Goal: Complete application form: Complete application form

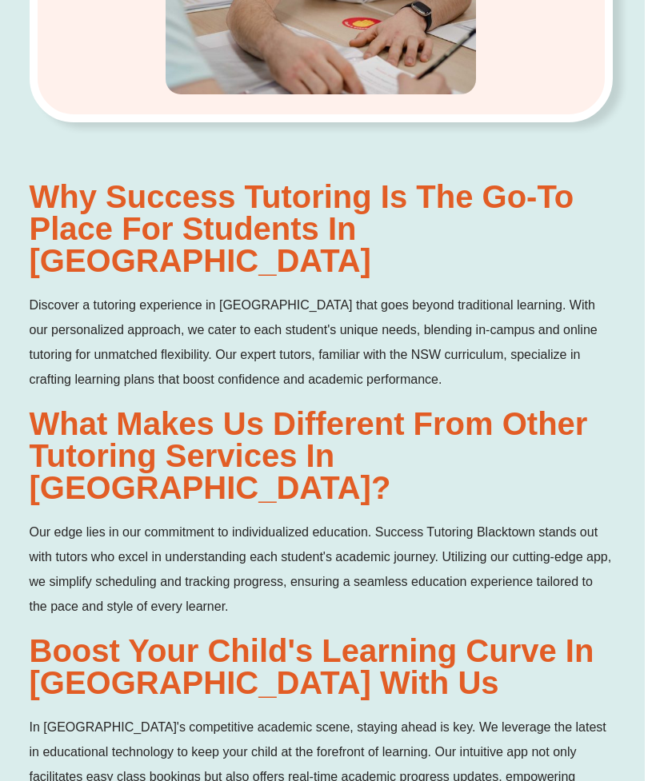
scroll to position [1492, 0]
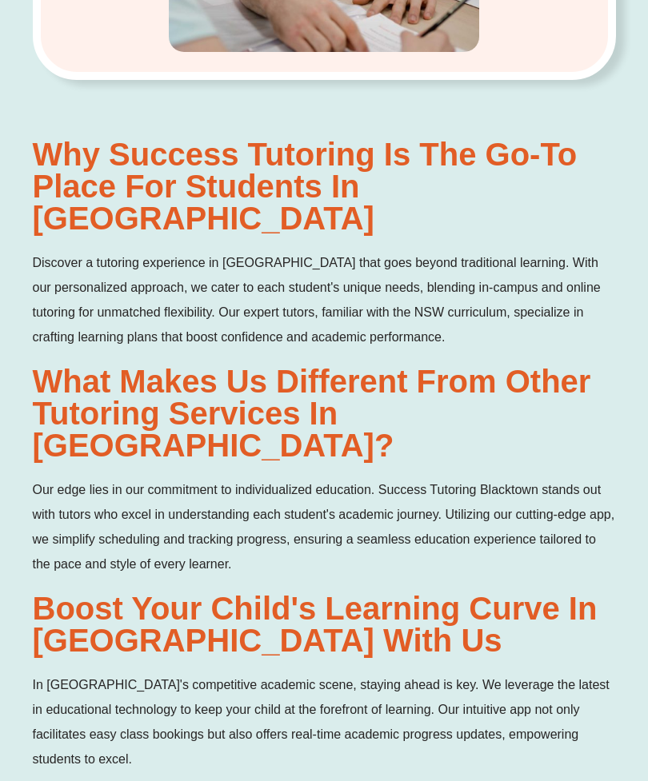
click at [587, 593] on h2 "Boost Your Child's Learning Curve in Blacktown with Us" at bounding box center [324, 625] width 583 height 64
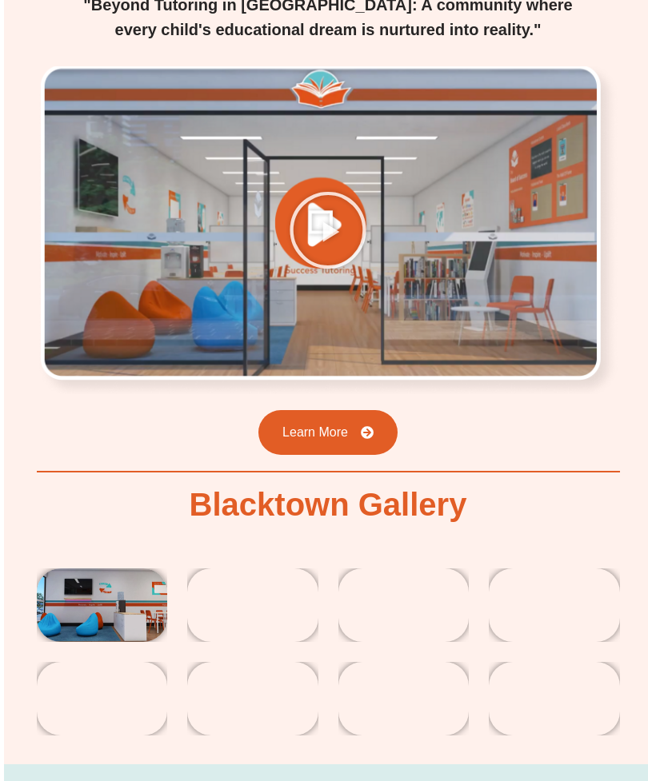
scroll to position [2890, 1]
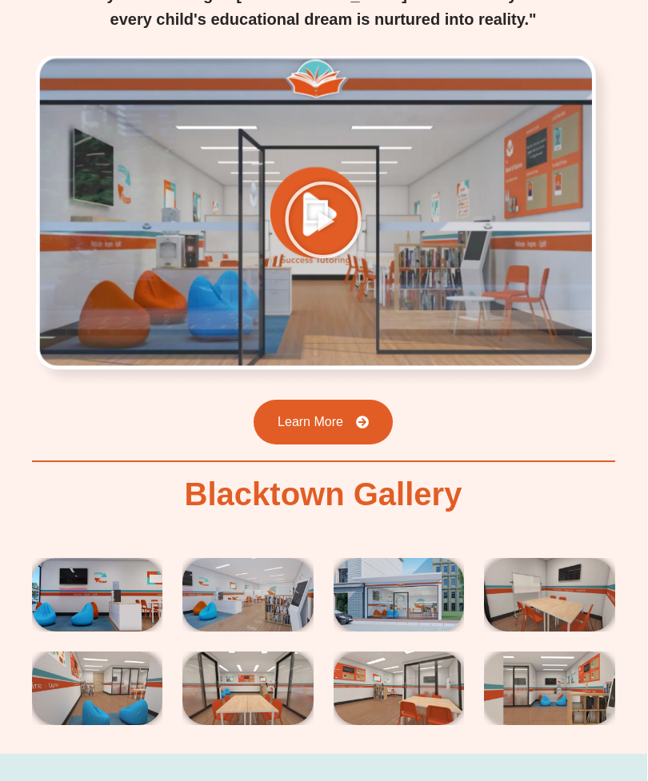
click at [107, 558] on img at bounding box center [97, 595] width 131 height 74
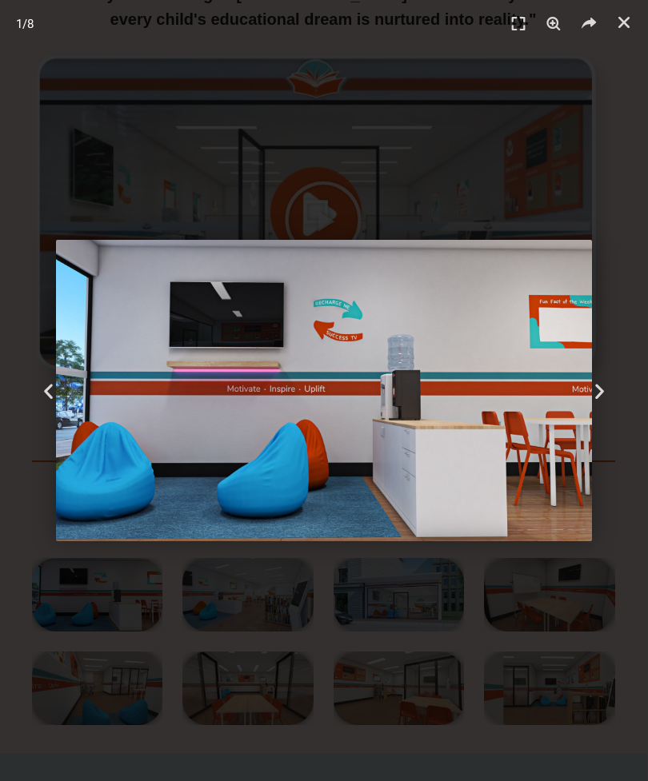
click at [605, 401] on icon "Next slide" at bounding box center [599, 391] width 20 height 20
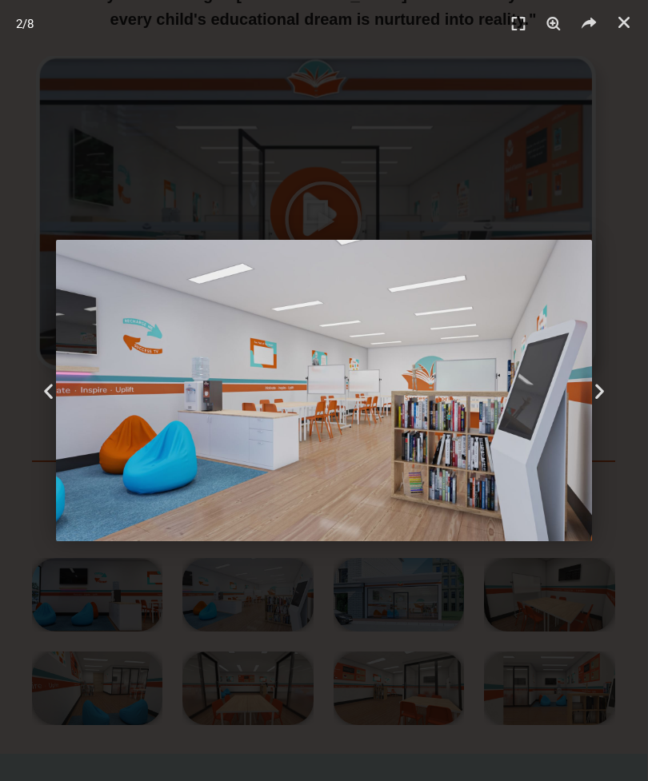
click at [596, 401] on icon "Next slide" at bounding box center [599, 391] width 20 height 20
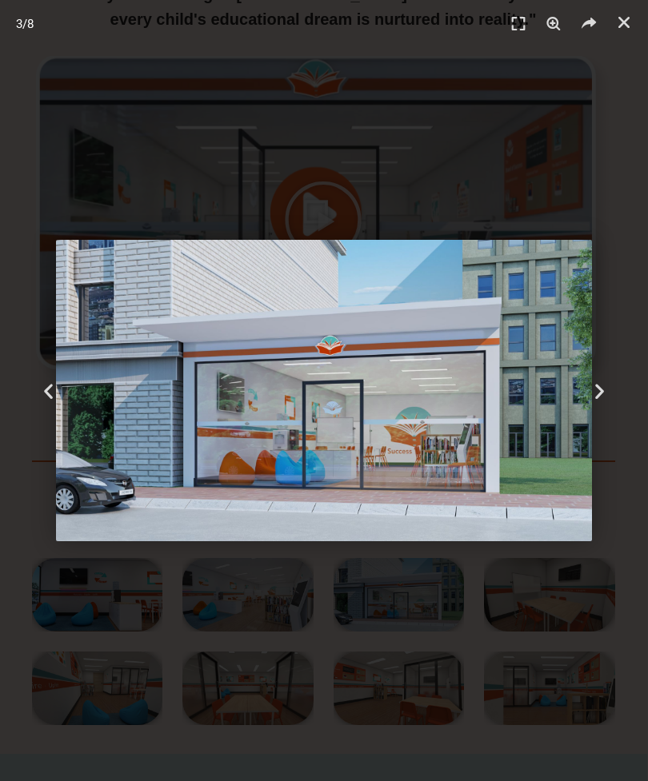
click at [588, 418] on div "Next" at bounding box center [600, 390] width 98 height 781
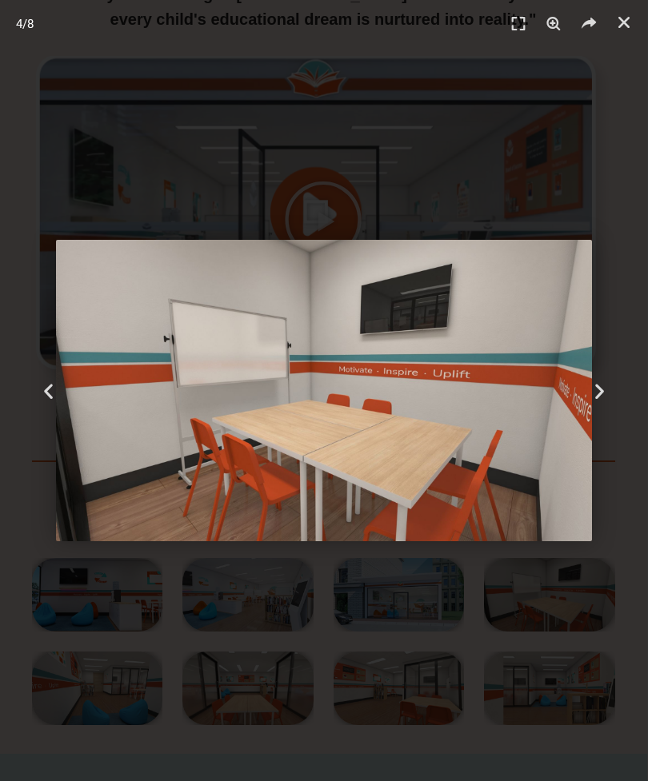
click at [59, 418] on div "Previous" at bounding box center [49, 390] width 98 height 781
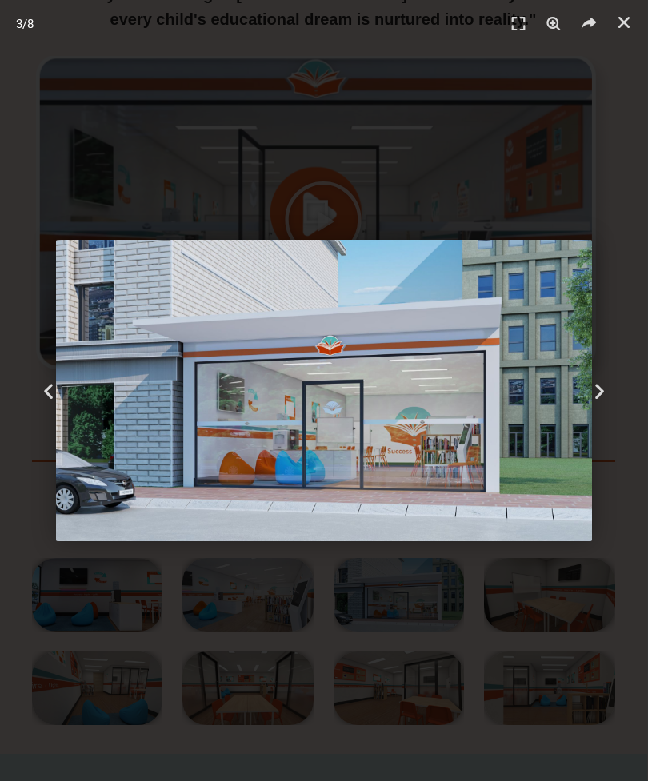
click at [597, 401] on icon "Next slide" at bounding box center [599, 391] width 20 height 20
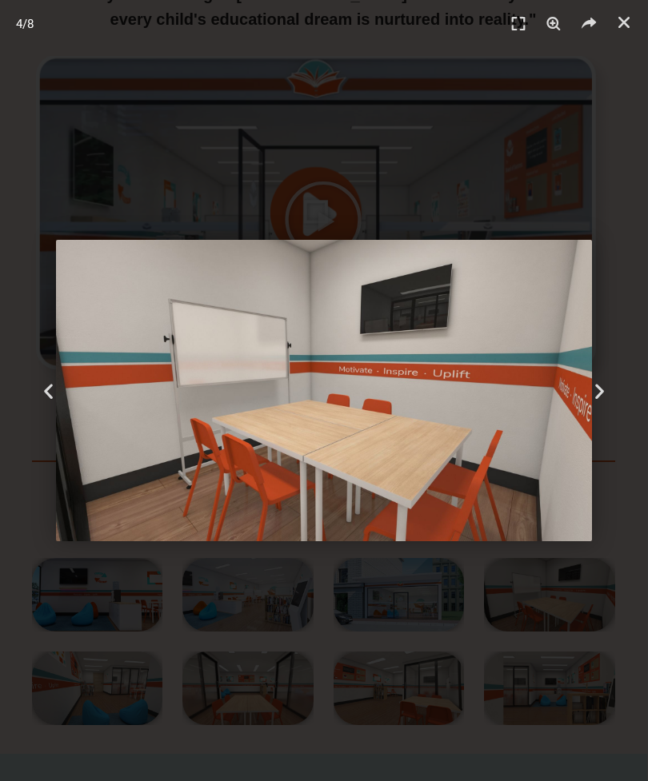
click at [601, 401] on icon "Next slide" at bounding box center [599, 391] width 20 height 20
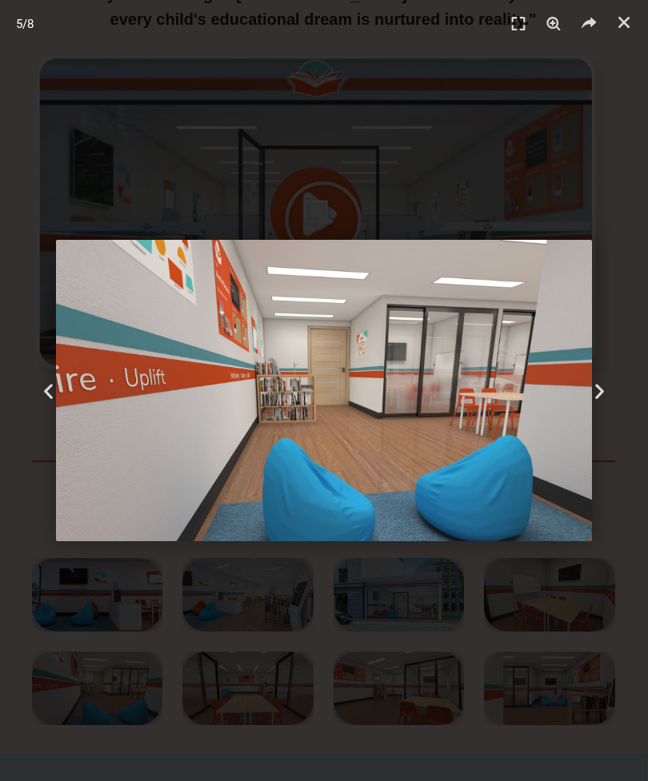
click at [607, 401] on icon "Next slide" at bounding box center [599, 391] width 20 height 20
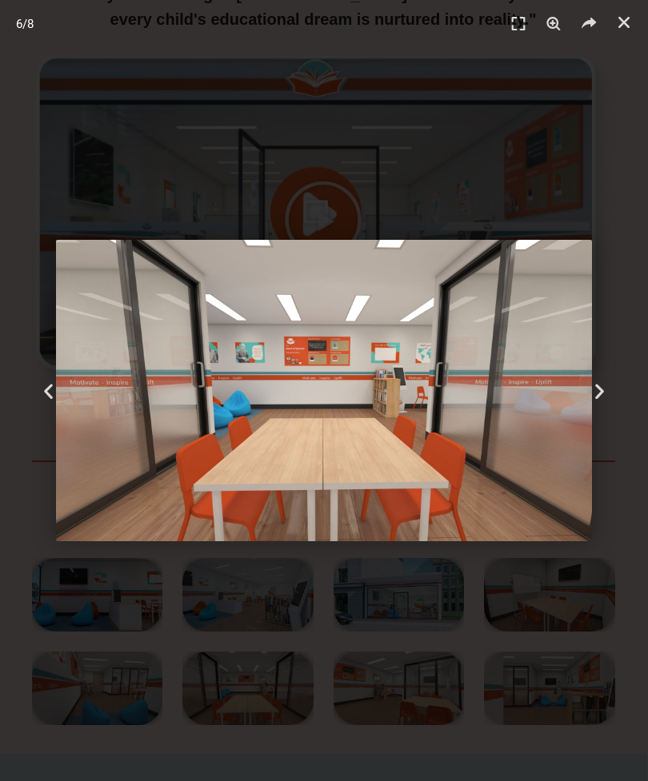
click at [605, 401] on icon "Next slide" at bounding box center [599, 391] width 20 height 20
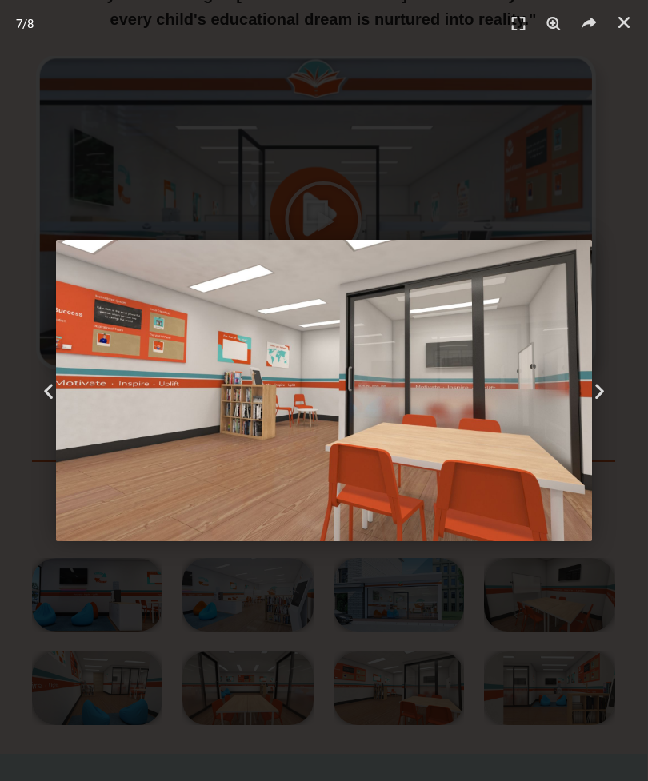
click at [609, 401] on icon "Next slide" at bounding box center [599, 391] width 20 height 20
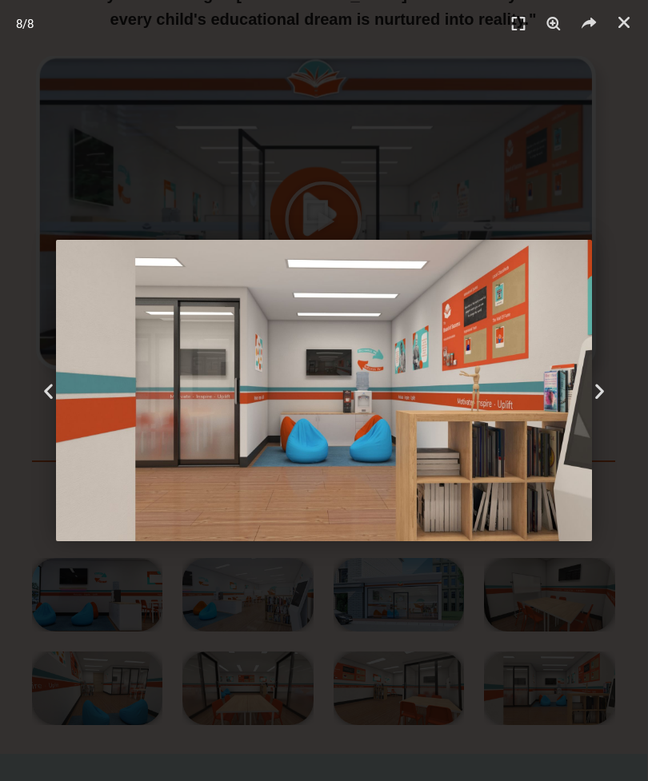
click at [612, 416] on div "Next" at bounding box center [600, 390] width 98 height 781
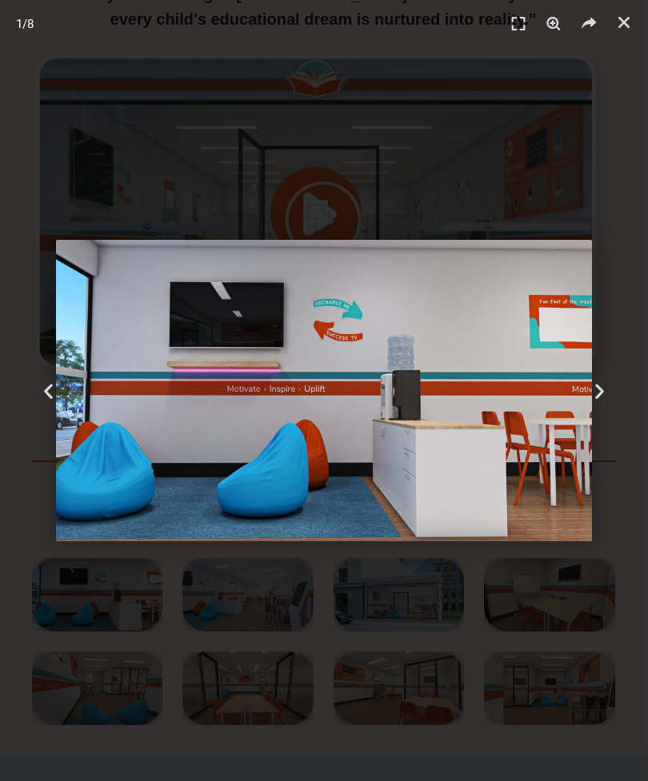
click at [617, 413] on div "Next" at bounding box center [600, 390] width 98 height 781
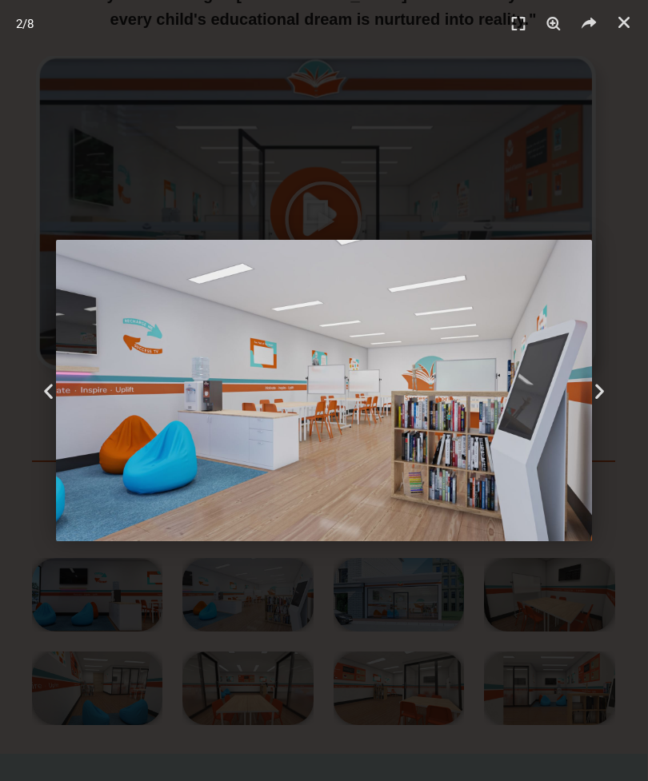
click at [617, 411] on div "Next" at bounding box center [600, 390] width 98 height 781
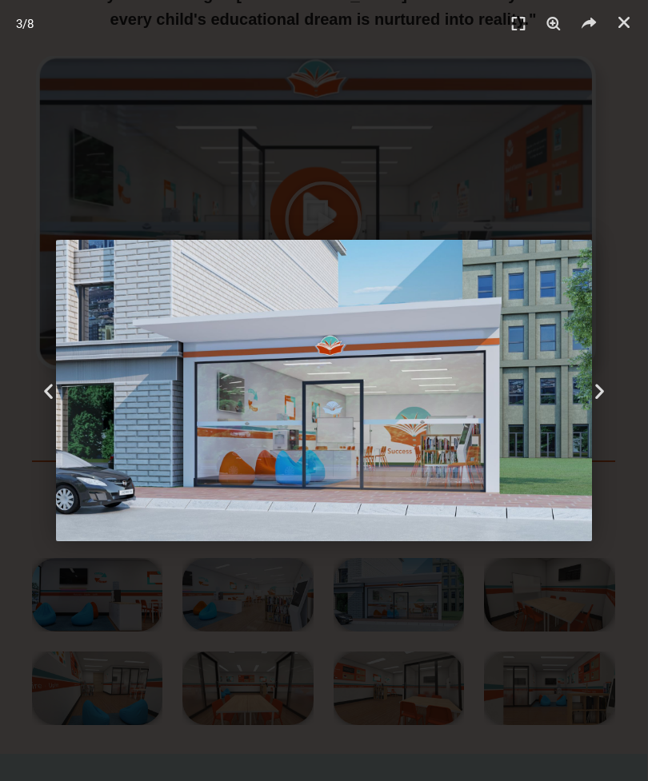
click at [618, 415] on div "Next" at bounding box center [600, 390] width 98 height 781
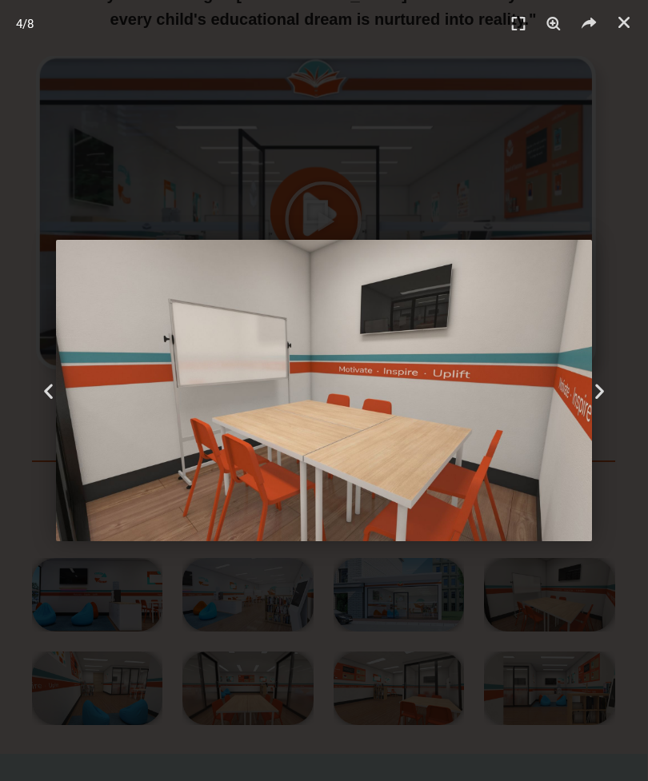
click at [616, 417] on div "Next" at bounding box center [600, 390] width 98 height 781
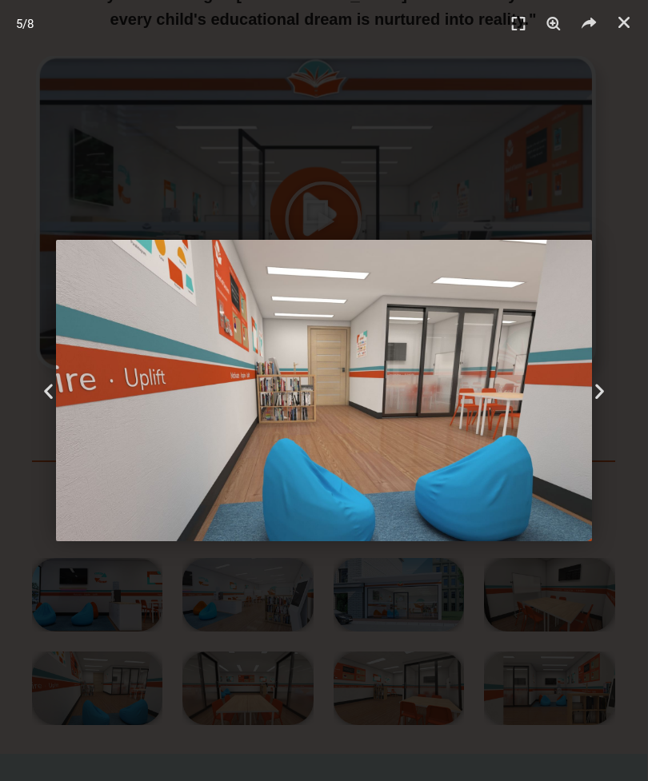
click at [610, 424] on div "Next" at bounding box center [600, 390] width 98 height 781
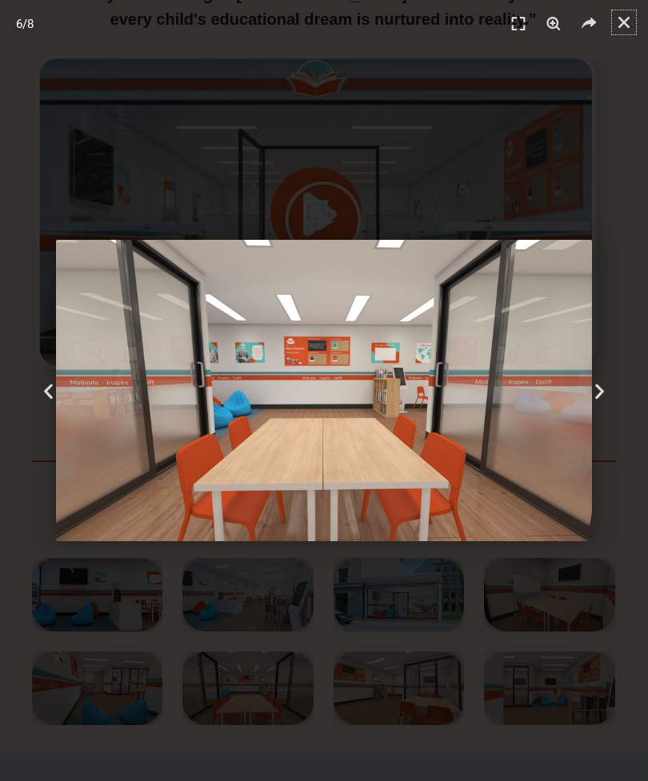
click at [624, 21] on icon "Close (Esc)" at bounding box center [624, 22] width 16 height 16
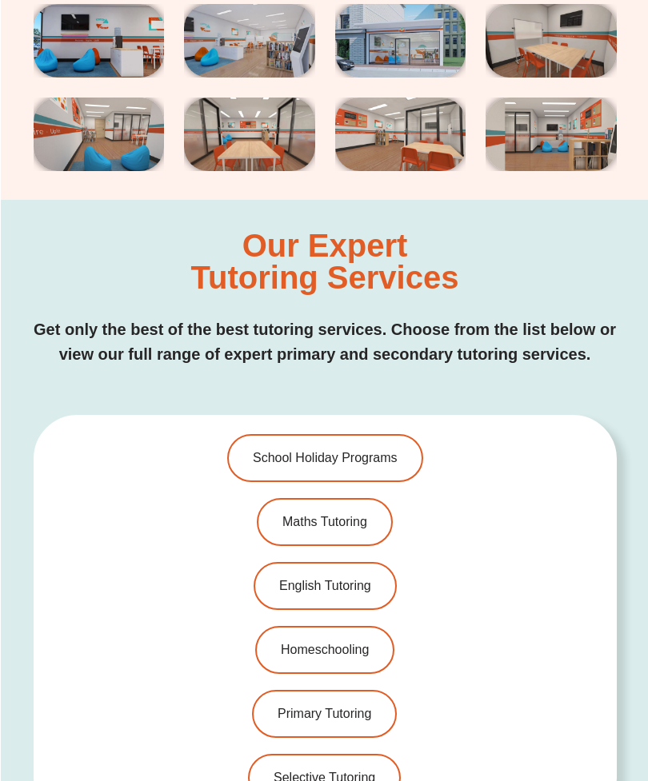
scroll to position [3446, 0]
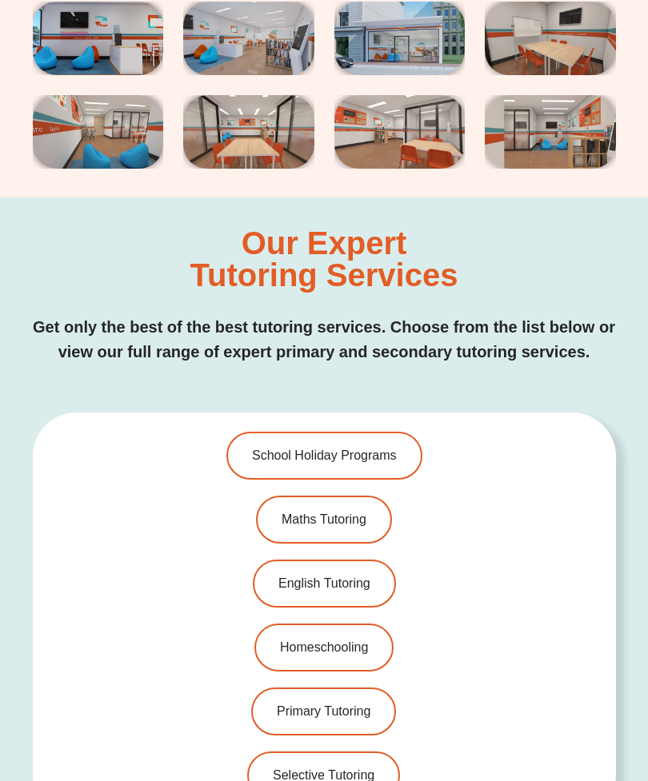
click at [341, 514] on span "Maths Tutoring" at bounding box center [323, 520] width 85 height 13
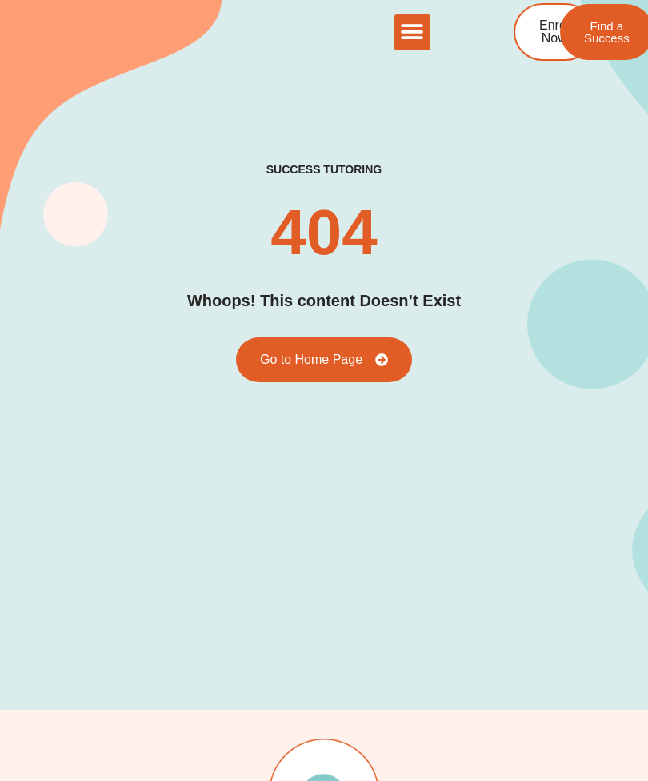
click at [326, 356] on span "Go to Home Page" at bounding box center [311, 359] width 102 height 13
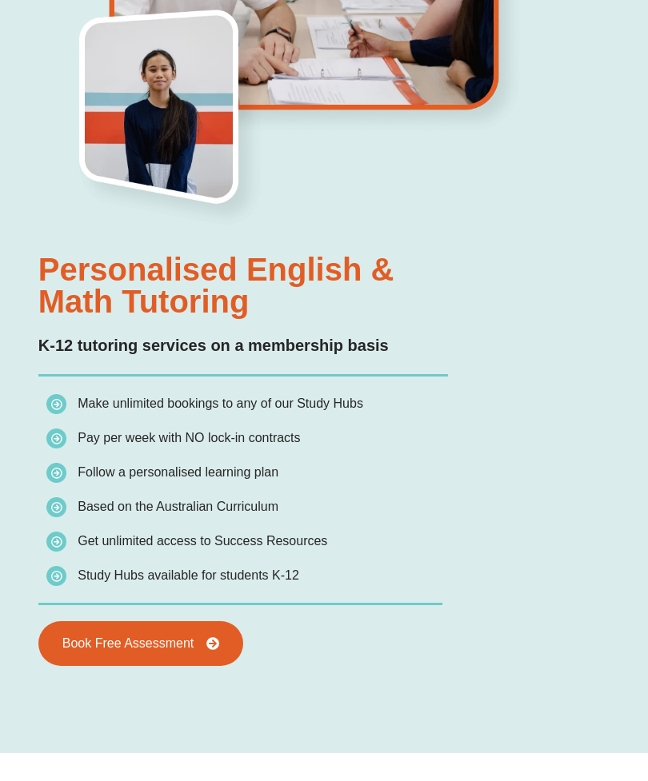
scroll to position [1738, 0]
click at [179, 633] on link "Book Free Assessment" at bounding box center [141, 643] width 206 height 45
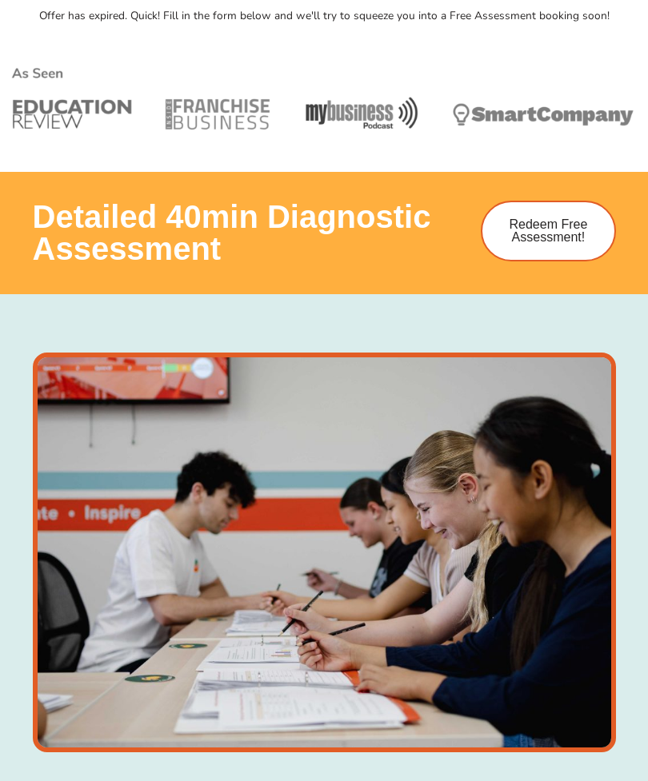
scroll to position [700, 0]
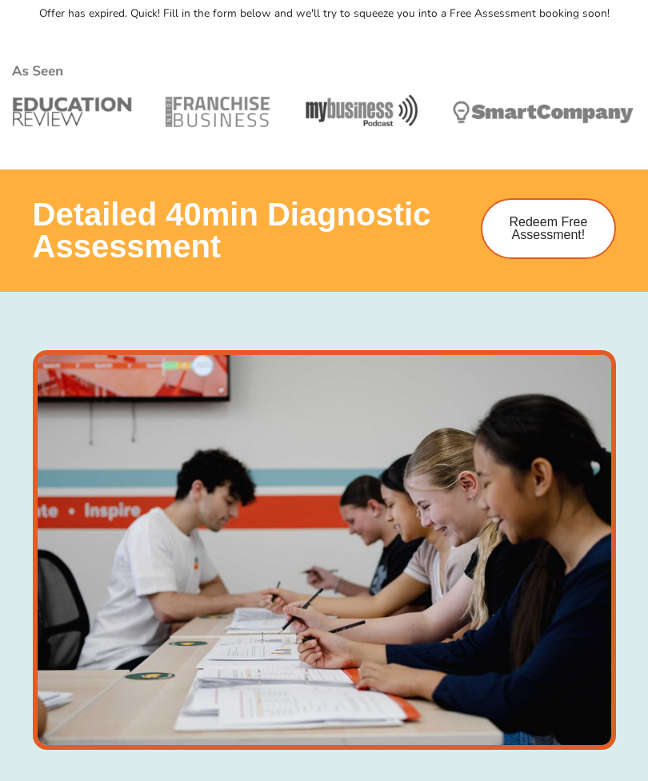
click at [552, 216] on span "Redeem Free Assessment!" at bounding box center [548, 229] width 84 height 26
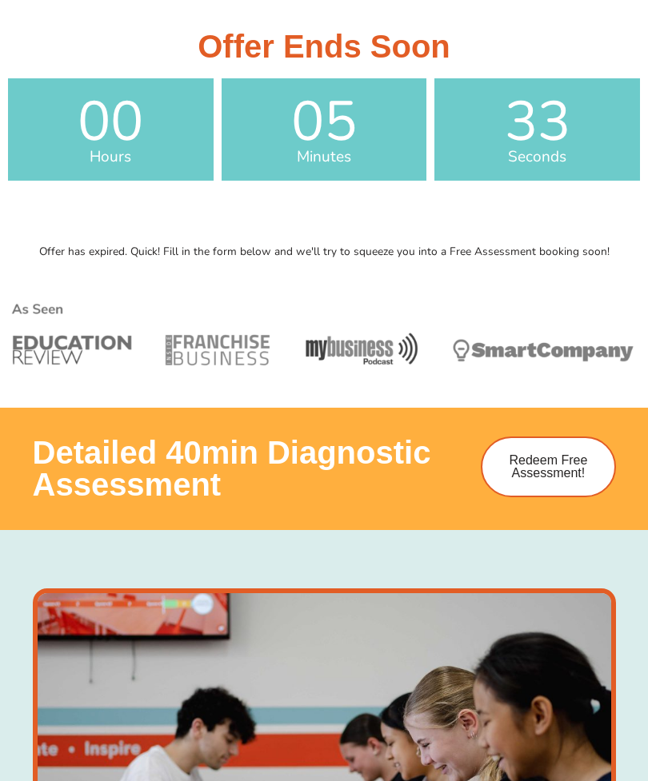
scroll to position [462, 0]
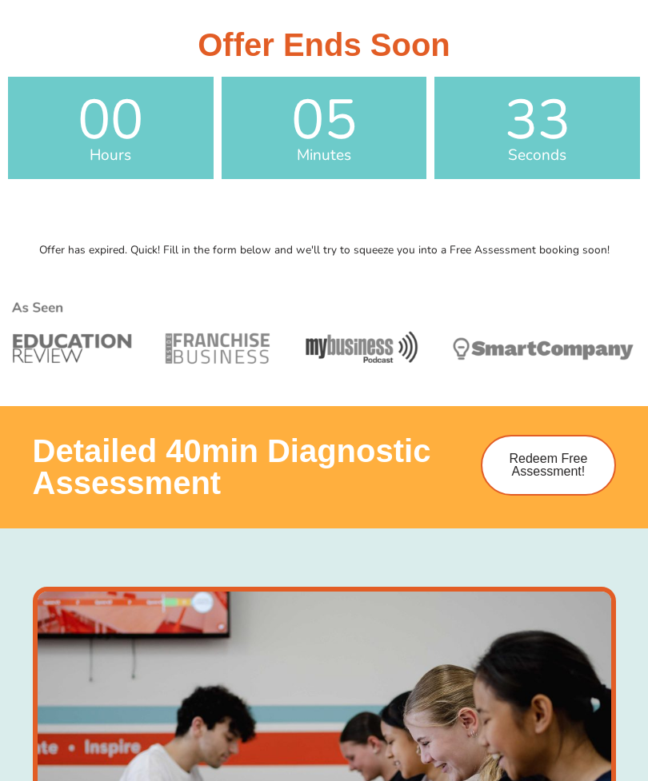
click at [554, 460] on span "Redeem Free Assessment!" at bounding box center [548, 466] width 84 height 26
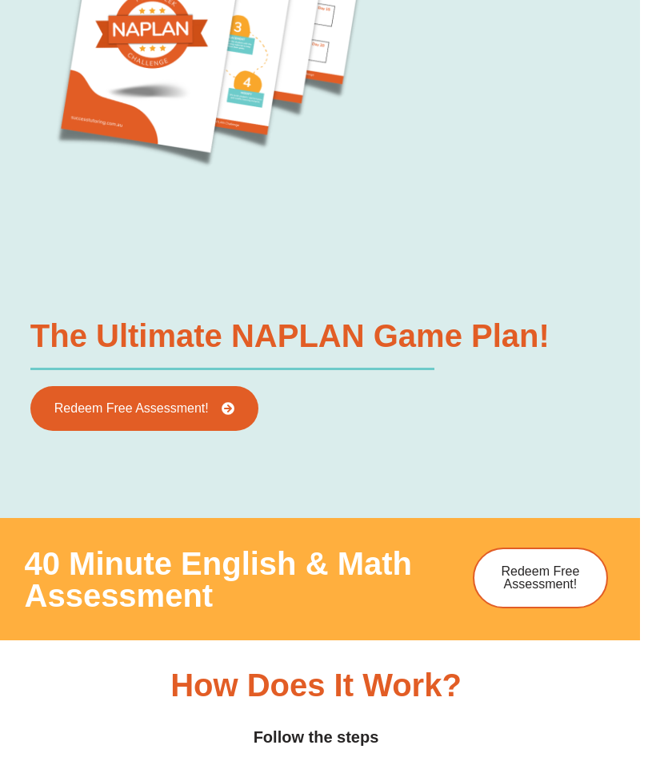
scroll to position [2210, 8]
click at [186, 399] on link "Redeem Free Assessment!" at bounding box center [144, 408] width 228 height 45
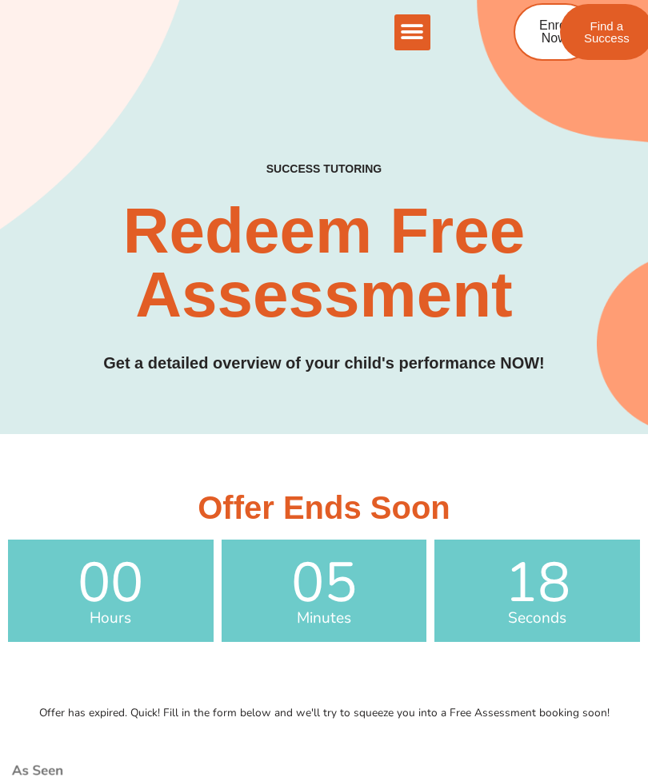
click at [617, 33] on span "Find a Success" at bounding box center [607, 32] width 46 height 24
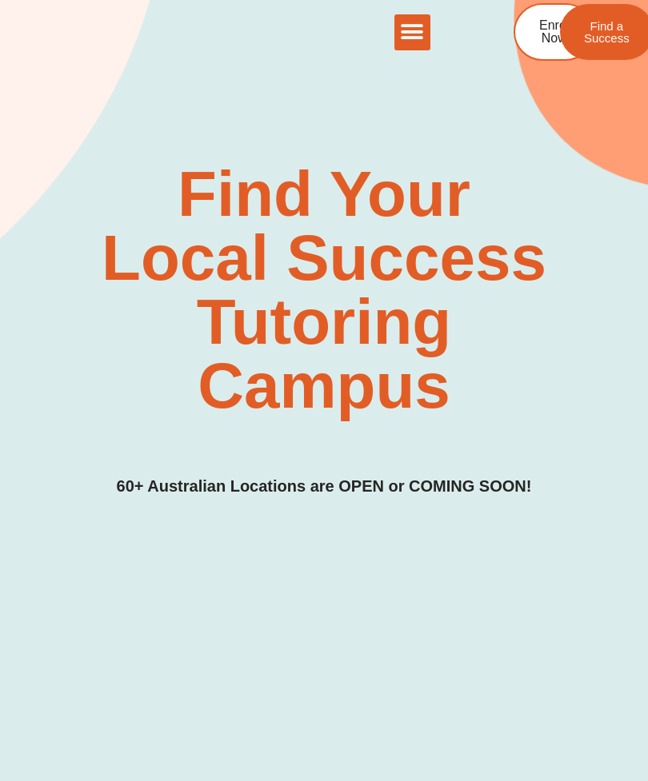
click at [544, 38] on span "Enrol Now" at bounding box center [554, 32] width 30 height 26
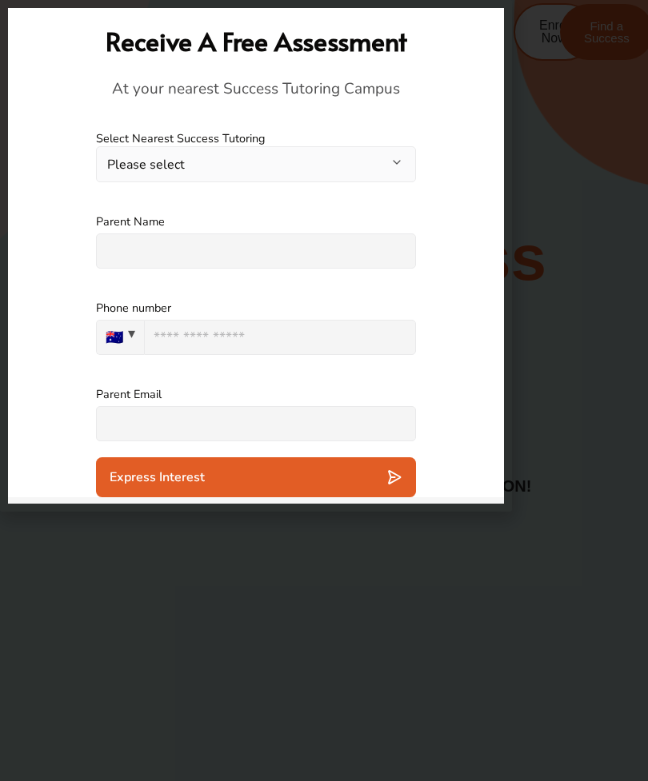
click at [417, 154] on div "**********" at bounding box center [256, 156] width 496 height 83
click at [400, 158] on button "Please select" at bounding box center [256, 164] width 320 height 36
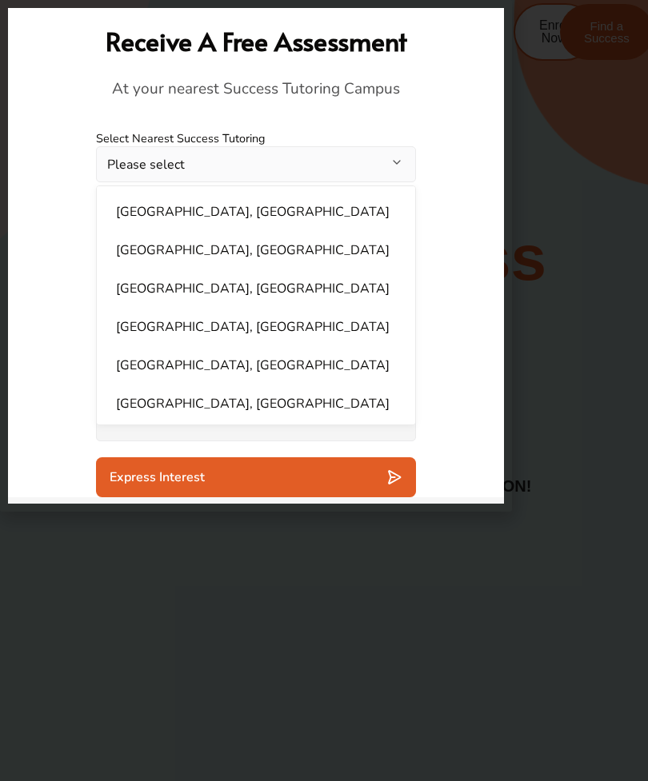
click at [191, 288] on li "[GEOGRAPHIC_DATA], [GEOGRAPHIC_DATA]" at bounding box center [255, 289] width 299 height 32
select select "**********"
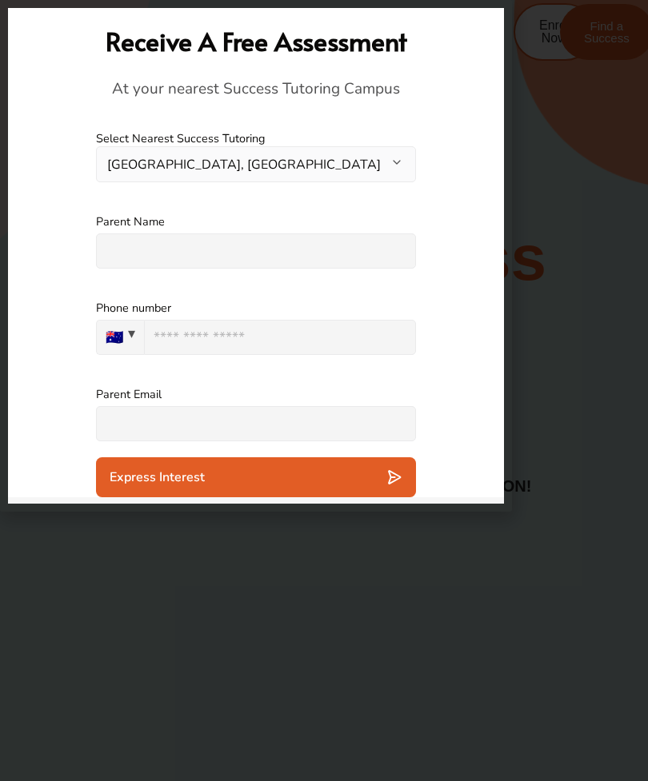
click at [299, 246] on input "text" at bounding box center [256, 251] width 320 height 35
type input "**********"
click at [280, 334] on input "tel" at bounding box center [280, 337] width 272 height 35
type input "**********"
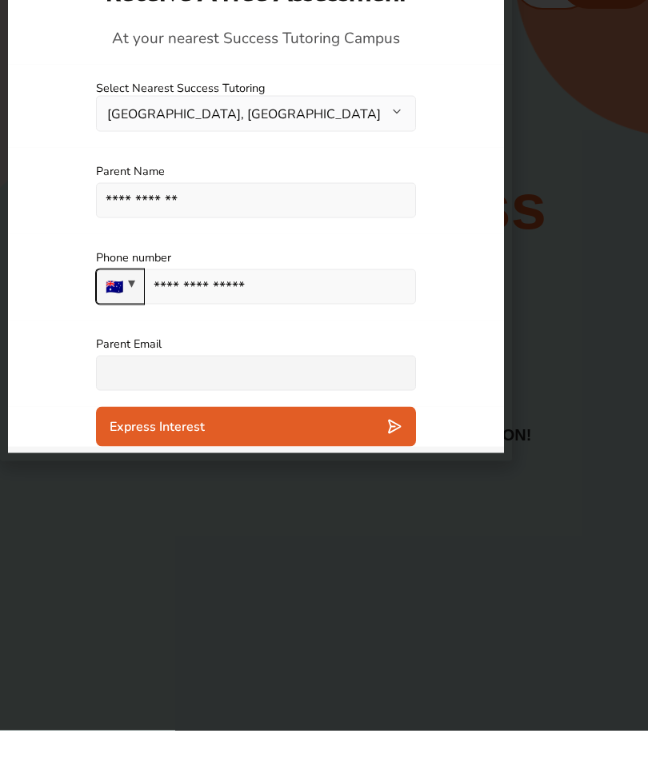
click at [325, 406] on input "text" at bounding box center [256, 423] width 320 height 35
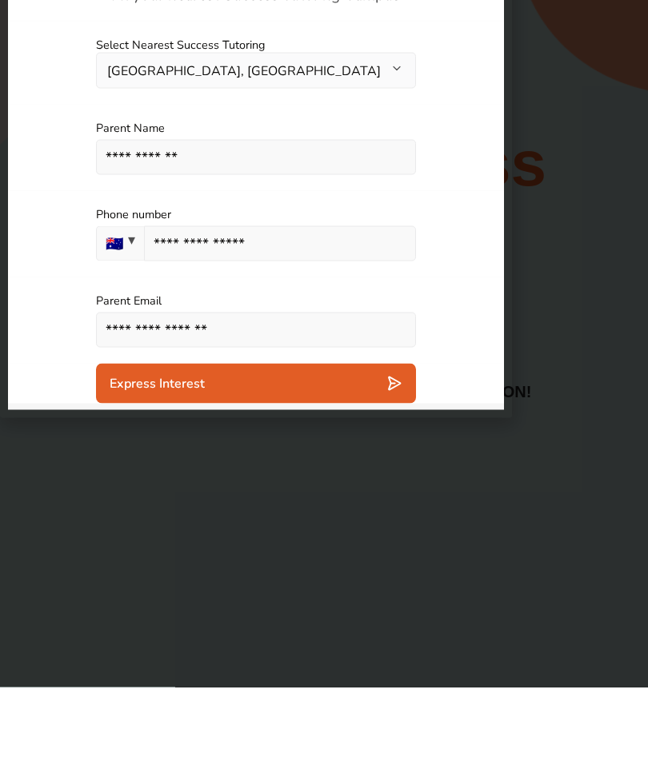
type input "**********"
click at [389, 457] on button "Express Interest" at bounding box center [256, 477] width 320 height 40
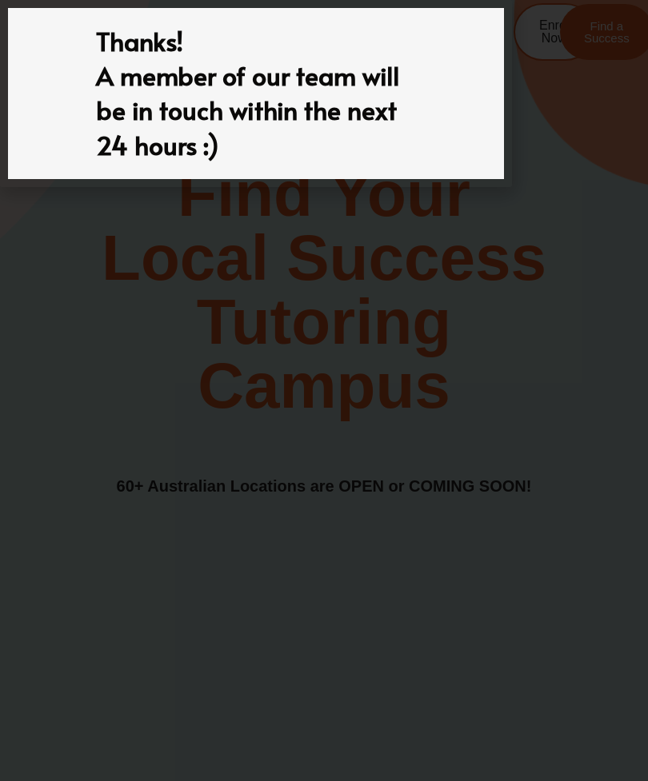
click at [526, 482] on div at bounding box center [324, 390] width 648 height 781
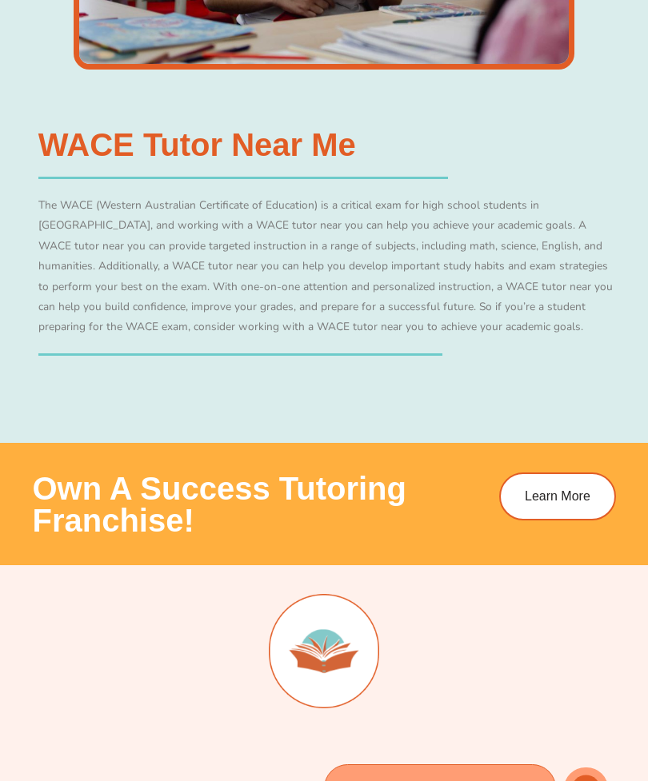
scroll to position [9203, 0]
